Goal: Check status: Check status

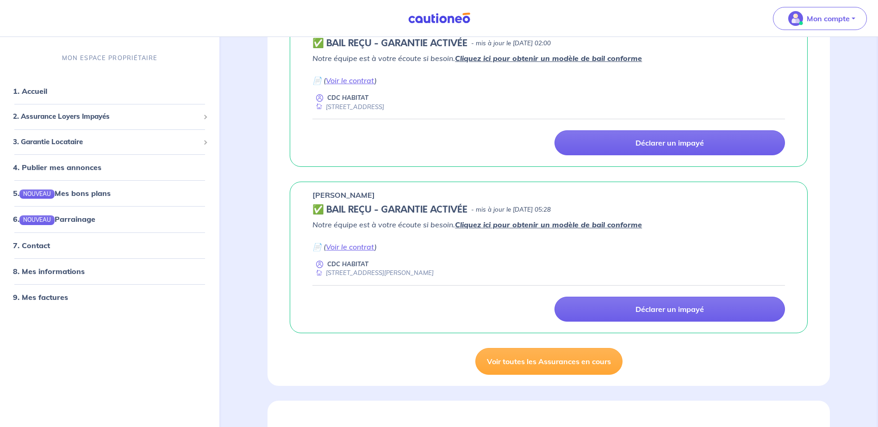
scroll to position [601, 0]
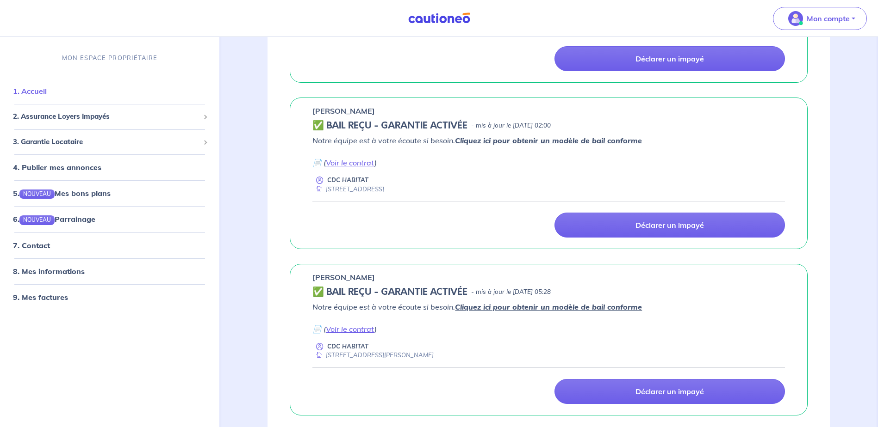
click at [43, 93] on link "1. Accueil" at bounding box center [30, 91] width 34 height 9
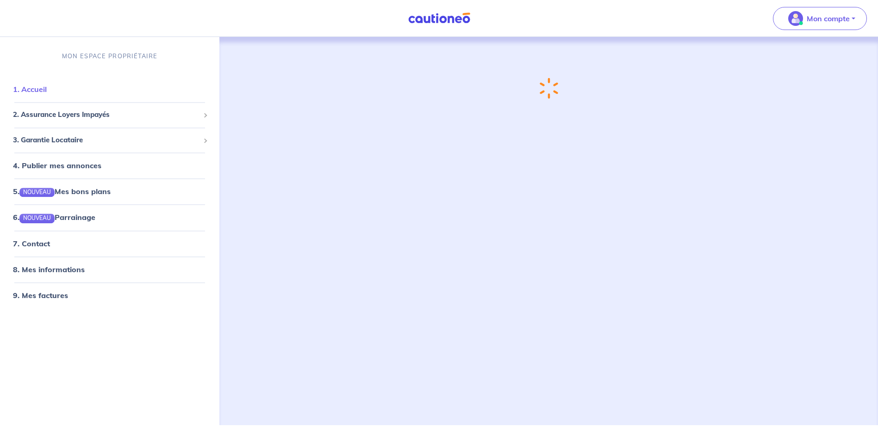
scroll to position [0, 0]
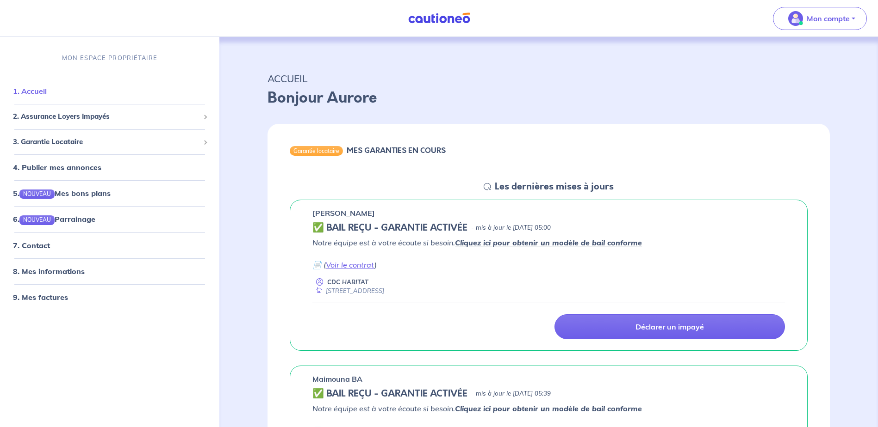
click at [36, 93] on link "1. Accueil" at bounding box center [30, 91] width 34 height 9
click at [85, 114] on span "2. Assurance Loyers Impayés" at bounding box center [106, 117] width 186 height 11
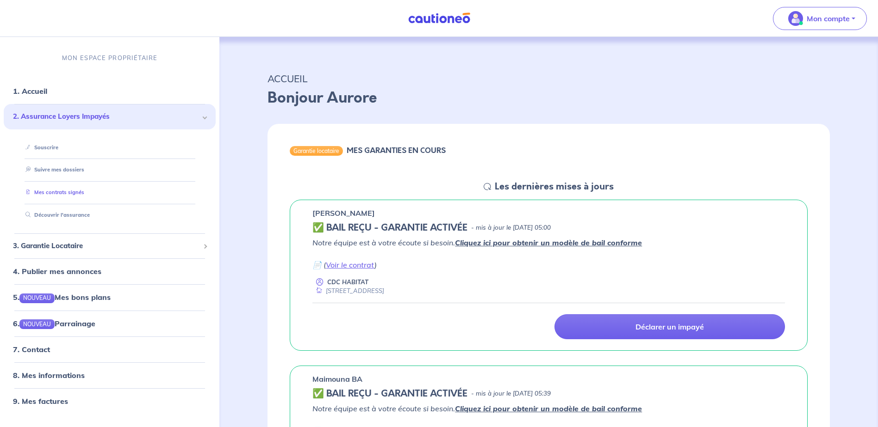
click at [55, 194] on link "Mes contrats signés" at bounding box center [53, 193] width 62 height 6
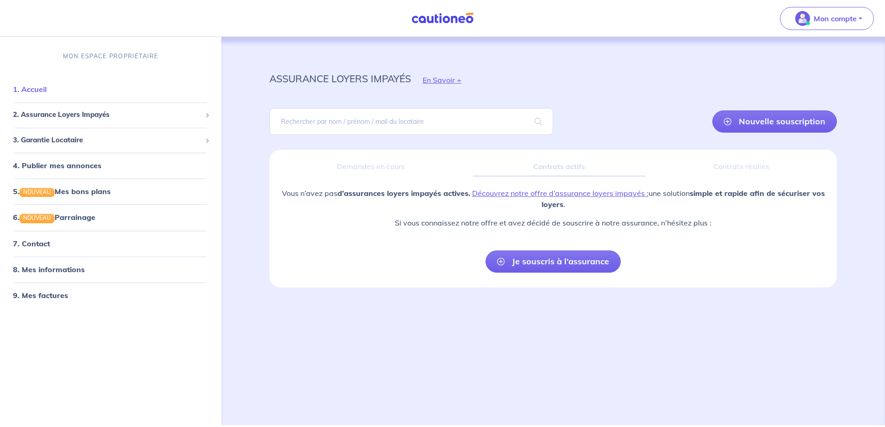
click at [47, 90] on link "1. Accueil" at bounding box center [30, 89] width 34 height 9
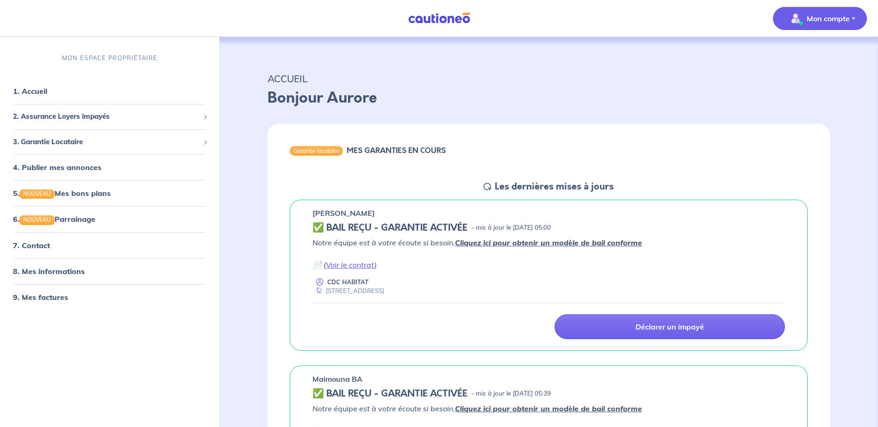
click at [843, 17] on p "Mon compte" at bounding box center [827, 18] width 43 height 11
click at [842, 18] on p "Mon compte" at bounding box center [827, 18] width 43 height 11
click at [206, 140] on span at bounding box center [204, 142] width 3 height 11
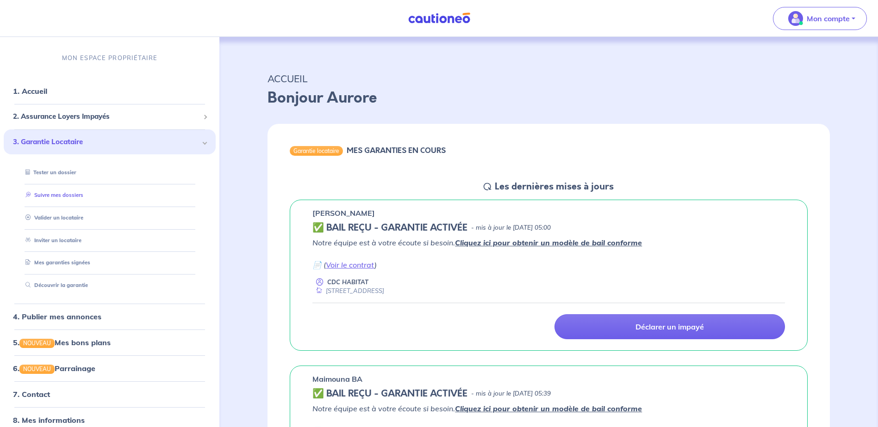
click at [75, 197] on link "Suivre mes dossiers" at bounding box center [53, 195] width 62 height 6
